Goal: Task Accomplishment & Management: Use online tool/utility

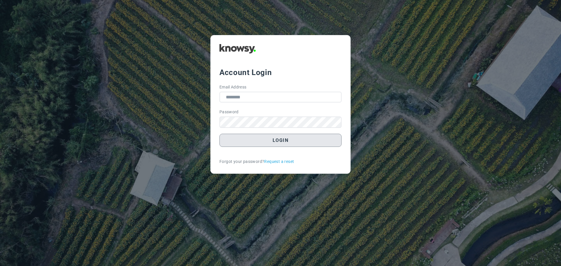
type input "**********"
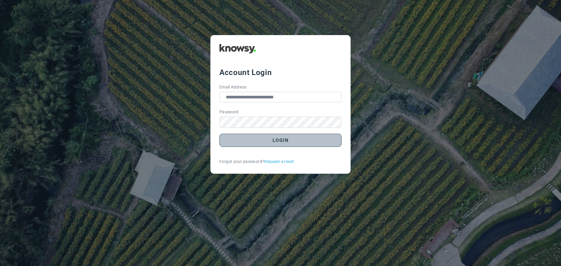
click at [276, 141] on button "Login" at bounding box center [280, 140] width 122 height 13
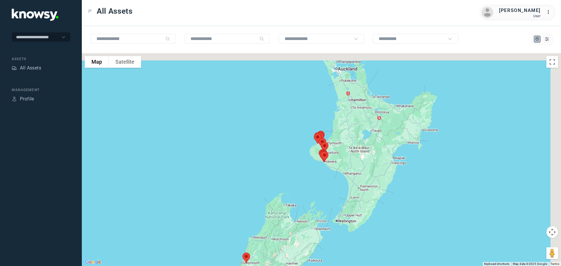
drag, startPoint x: 353, startPoint y: 110, endPoint x: 291, endPoint y: 168, distance: 84.5
click at [293, 168] on div "To navigate, press the arrow keys." at bounding box center [321, 159] width 479 height 213
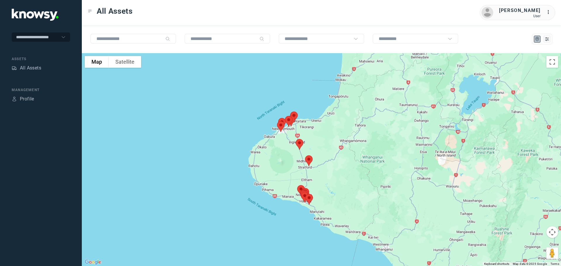
click at [313, 189] on div "To navigate, press the arrow keys." at bounding box center [321, 159] width 479 height 213
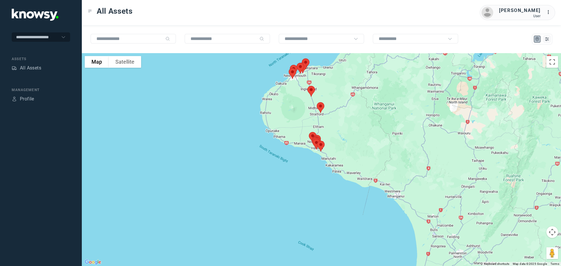
drag, startPoint x: 322, startPoint y: 174, endPoint x: 331, endPoint y: 131, distance: 44.7
click at [331, 131] on div at bounding box center [321, 159] width 479 height 213
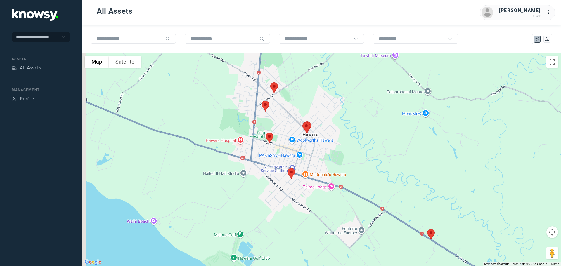
drag, startPoint x: 252, startPoint y: 153, endPoint x: 310, endPoint y: 118, distance: 68.6
click at [310, 118] on div at bounding box center [321, 159] width 479 height 213
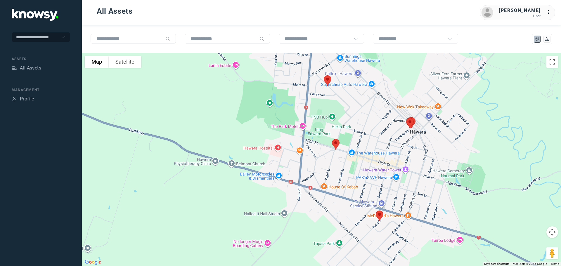
click at [327, 78] on img at bounding box center [327, 80] width 12 height 15
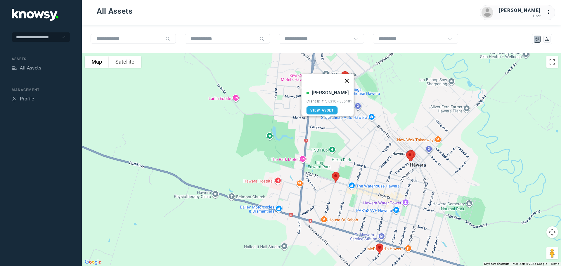
click at [350, 78] on button "Close" at bounding box center [347, 81] width 14 height 14
